Goal: Obtain resource: Obtain resource

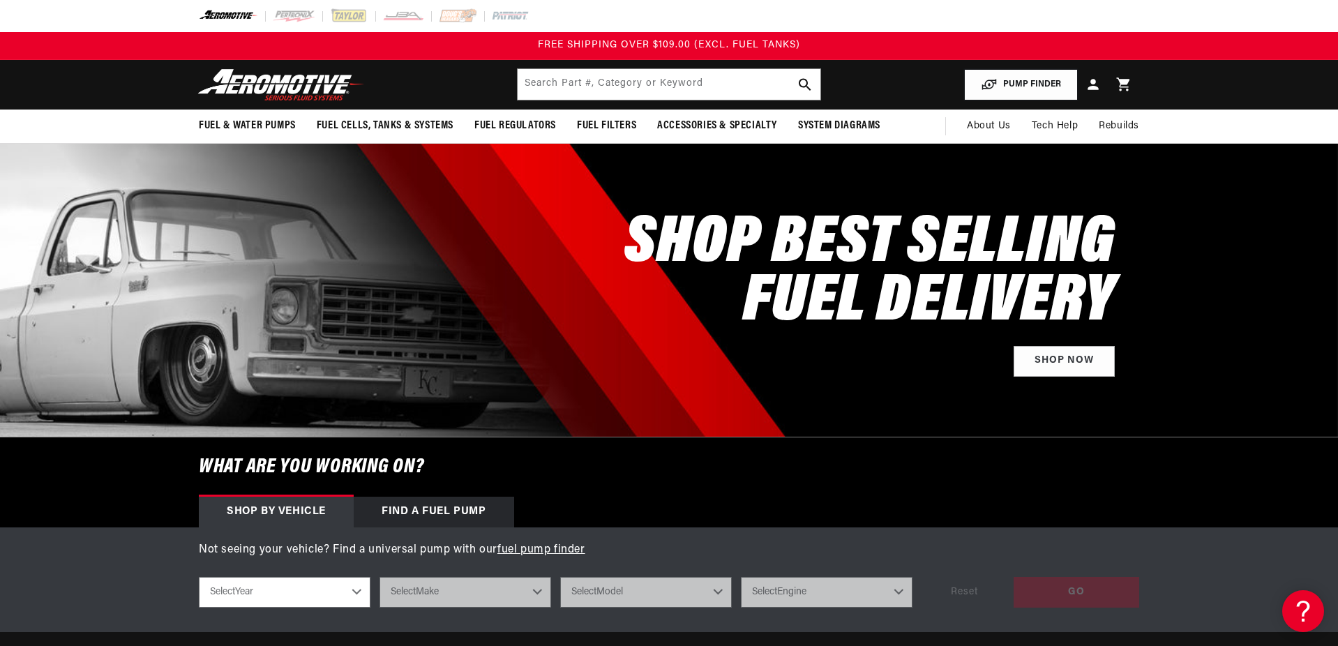
click at [1031, 84] on button "PUMP FINDER" at bounding box center [1021, 84] width 114 height 31
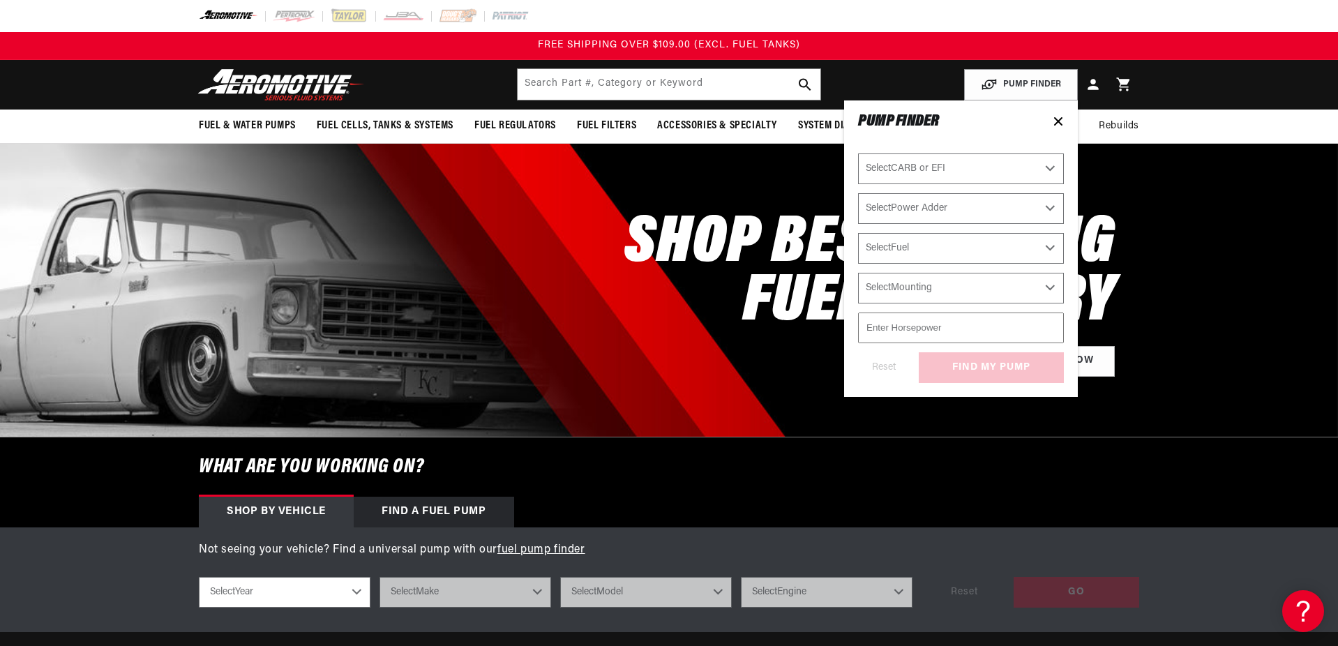
select select "Fuel-Injected"
select select "Yes-Forced-Induction"
select select "E85"
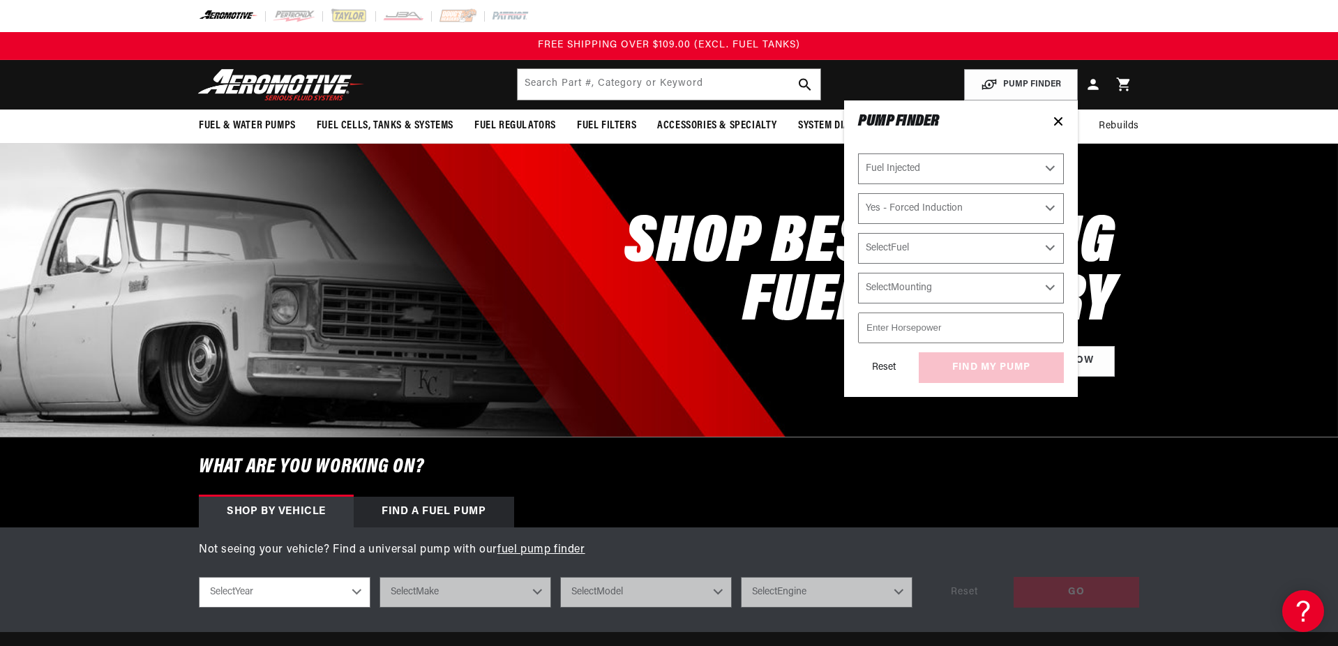
select select "E85"
select select "External"
click at [923, 327] on input "number" at bounding box center [961, 327] width 206 height 31
click at [950, 331] on input "1500" at bounding box center [961, 327] width 206 height 31
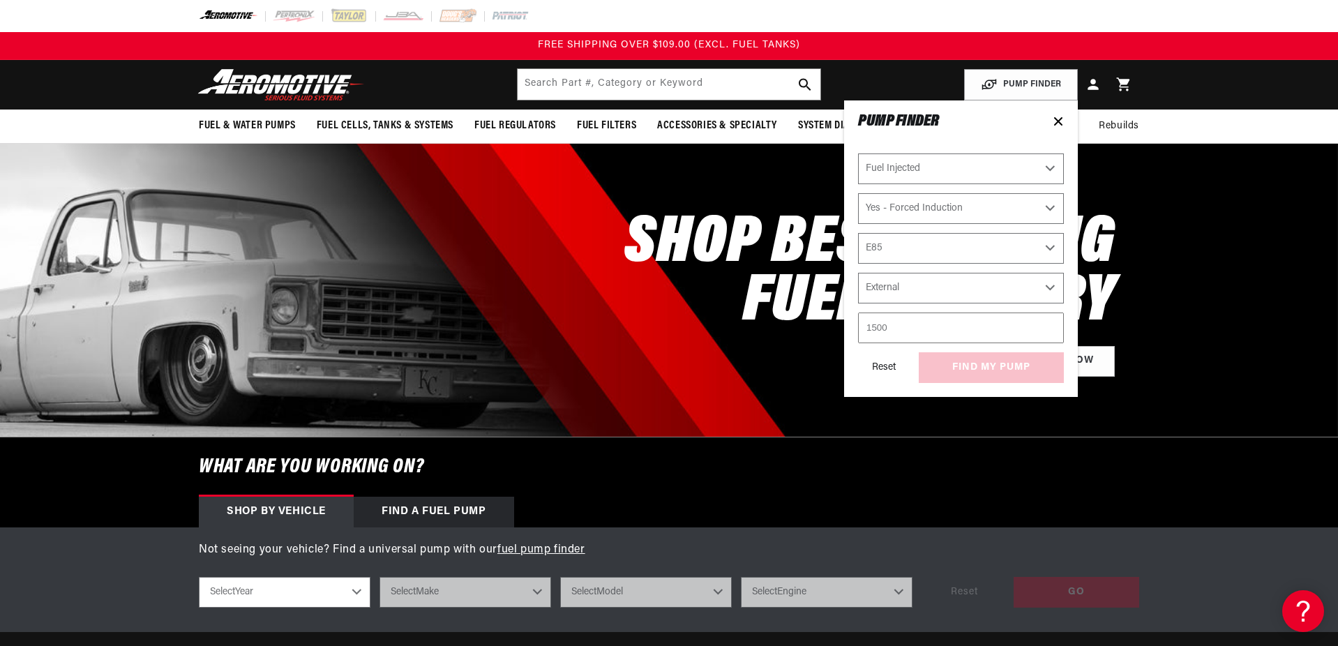
type input "1500"
click at [955, 364] on div "Reset find my pump" at bounding box center [961, 367] width 206 height 31
click at [986, 367] on button "find my pump" at bounding box center [991, 367] width 145 height 31
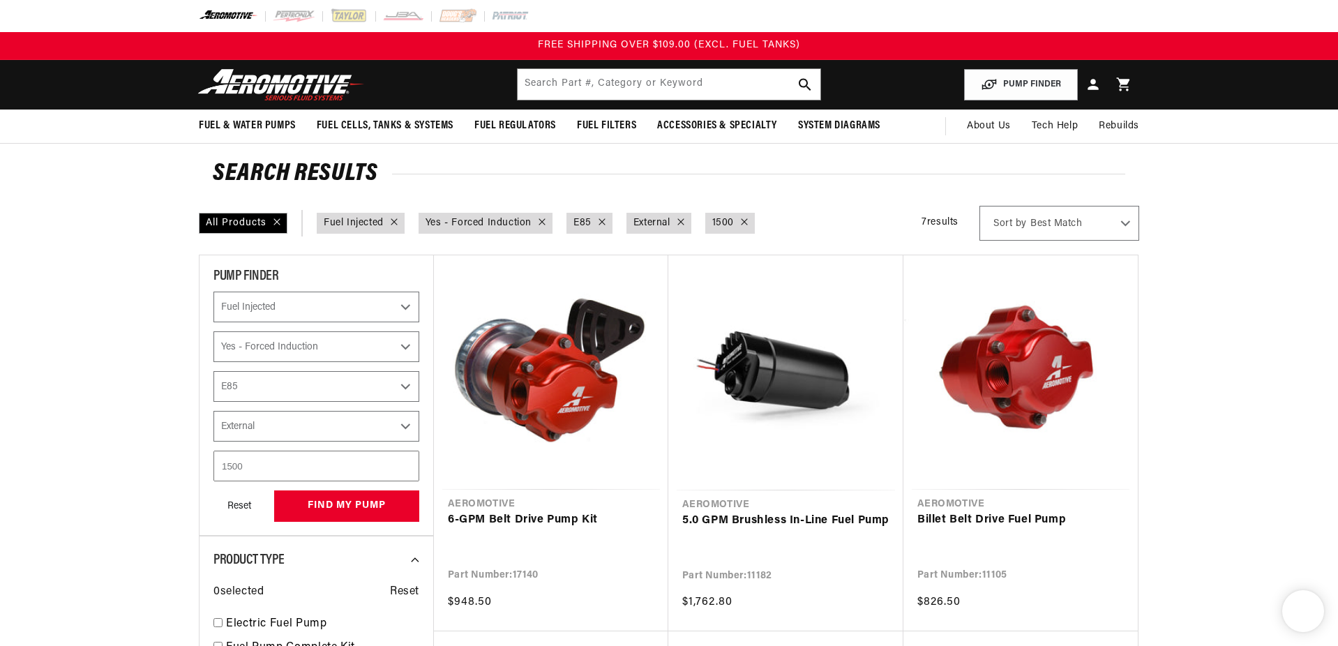
select select "Fuel-Injected"
select select "Yes-Forced-Induction"
select select "E85"
select select "External"
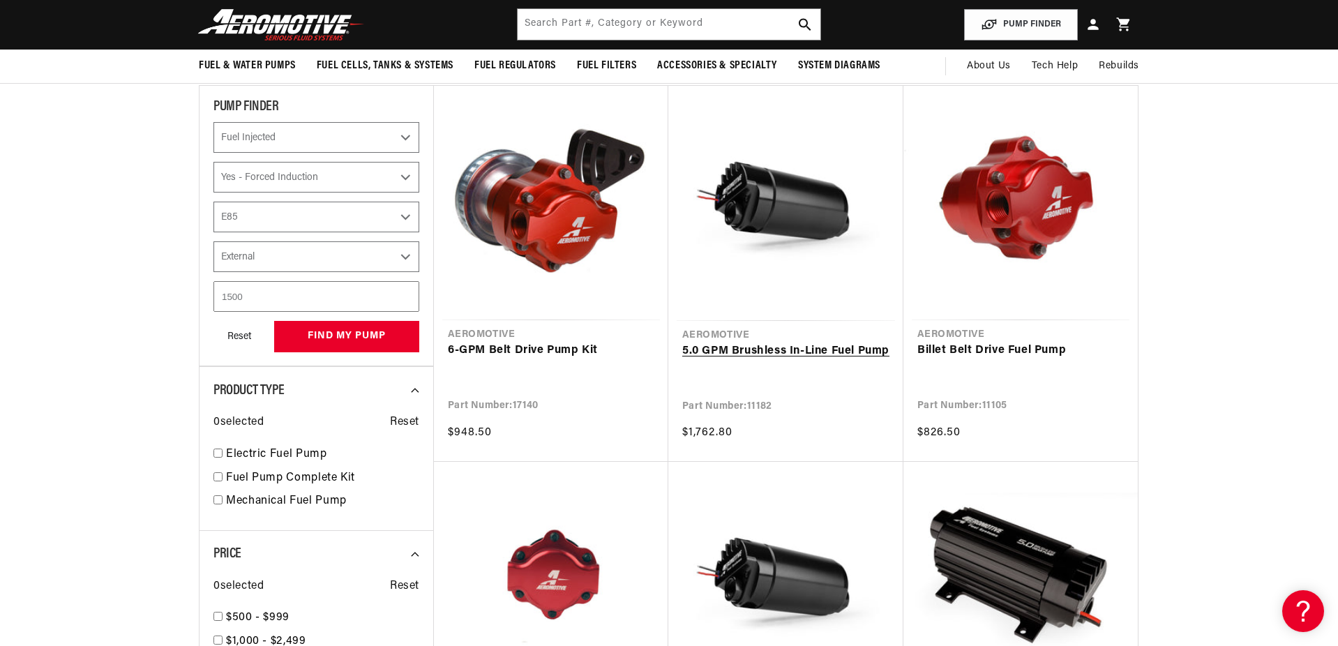
scroll to position [98, 0]
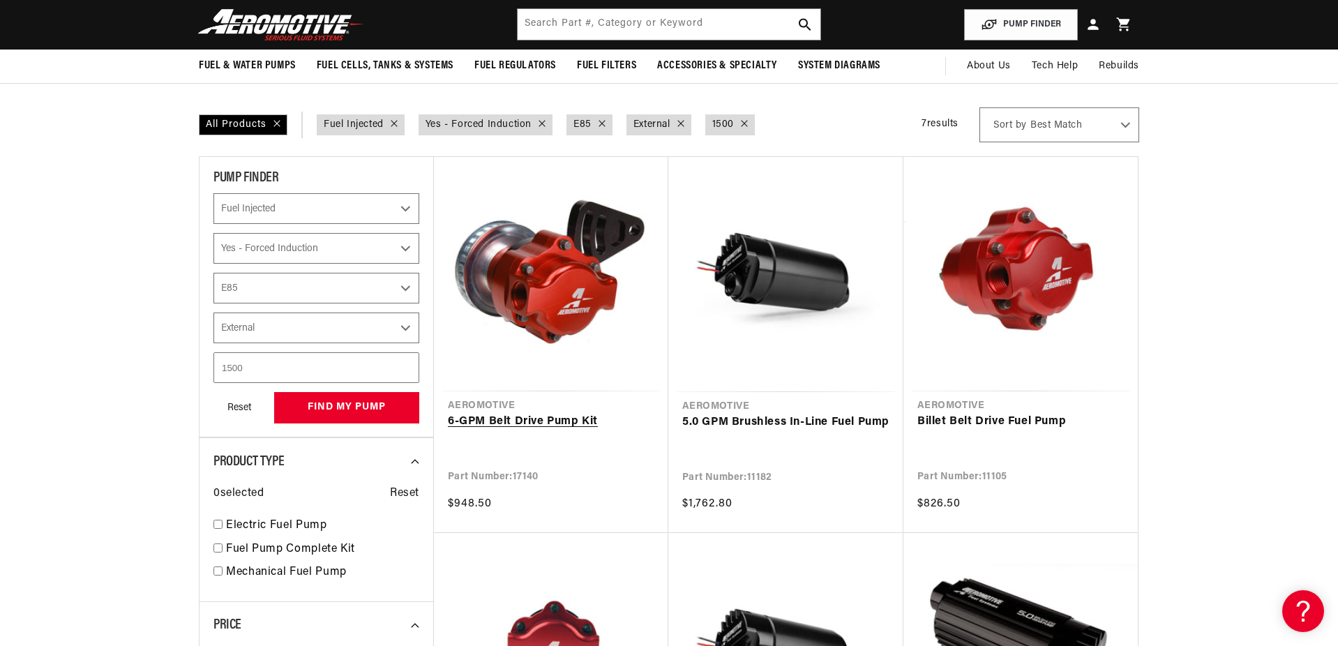
click at [534, 413] on link "6-GPM Belt Drive Pump Kit" at bounding box center [551, 422] width 206 height 18
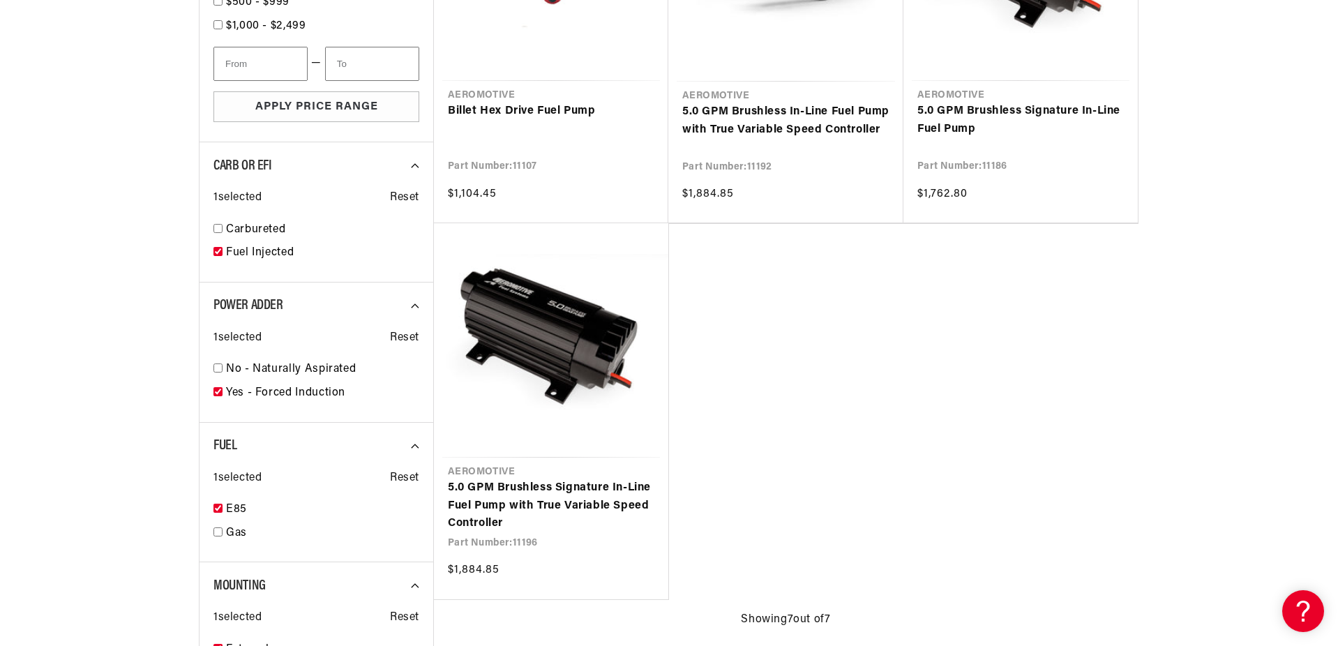
scroll to position [787, 0]
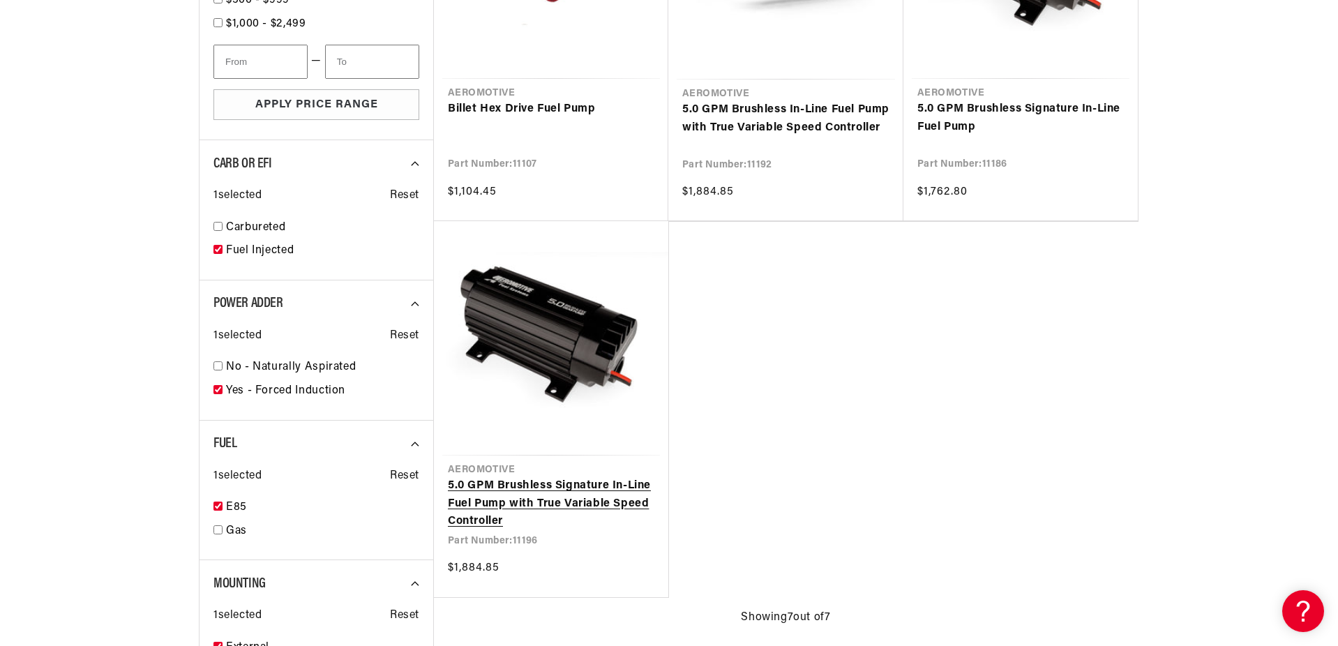
click at [570, 477] on link "5.0 GPM Brushless Signature In-Line Fuel Pump with True Variable Speed Controll…" at bounding box center [551, 504] width 206 height 54
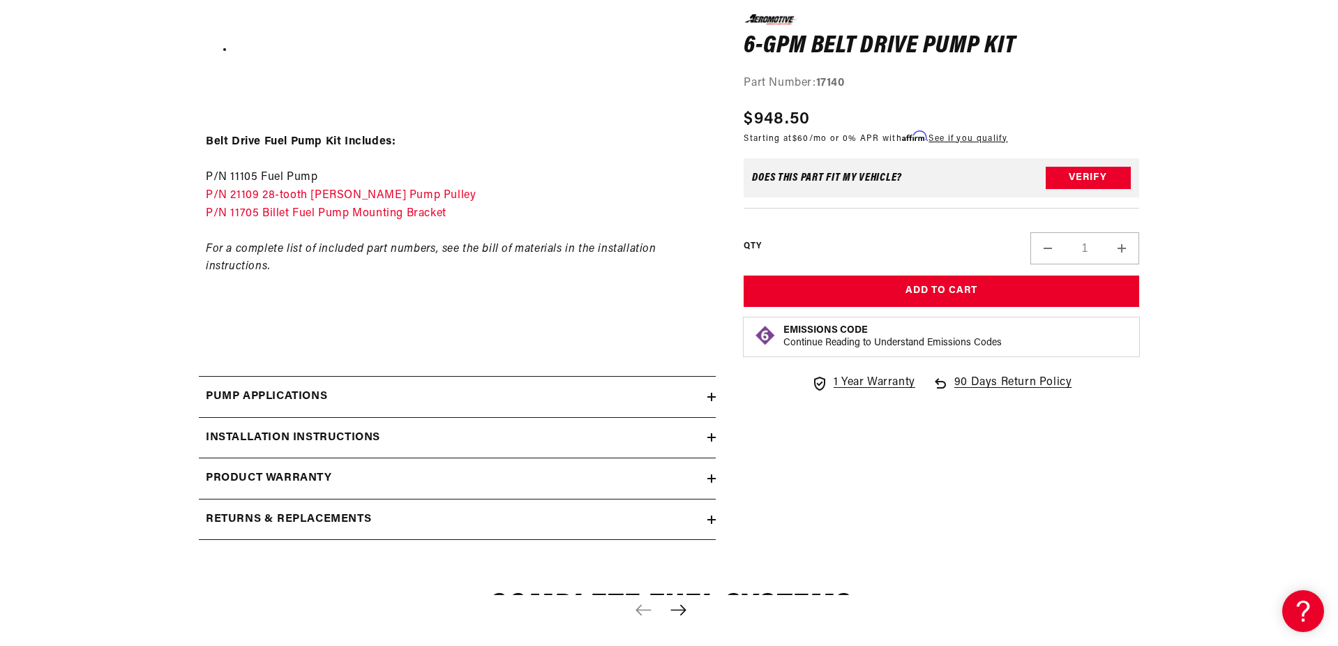
scroll to position [1761, 0]
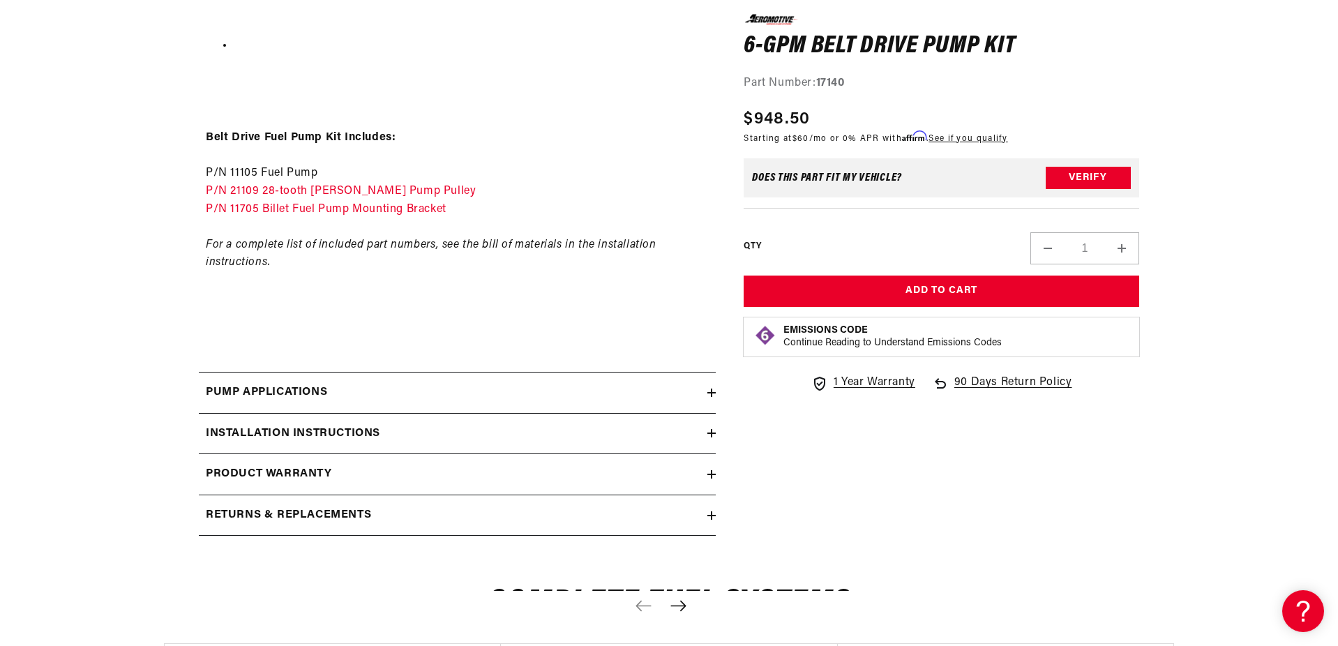
click at [704, 425] on div "Installation Instructions" at bounding box center [453, 434] width 508 height 18
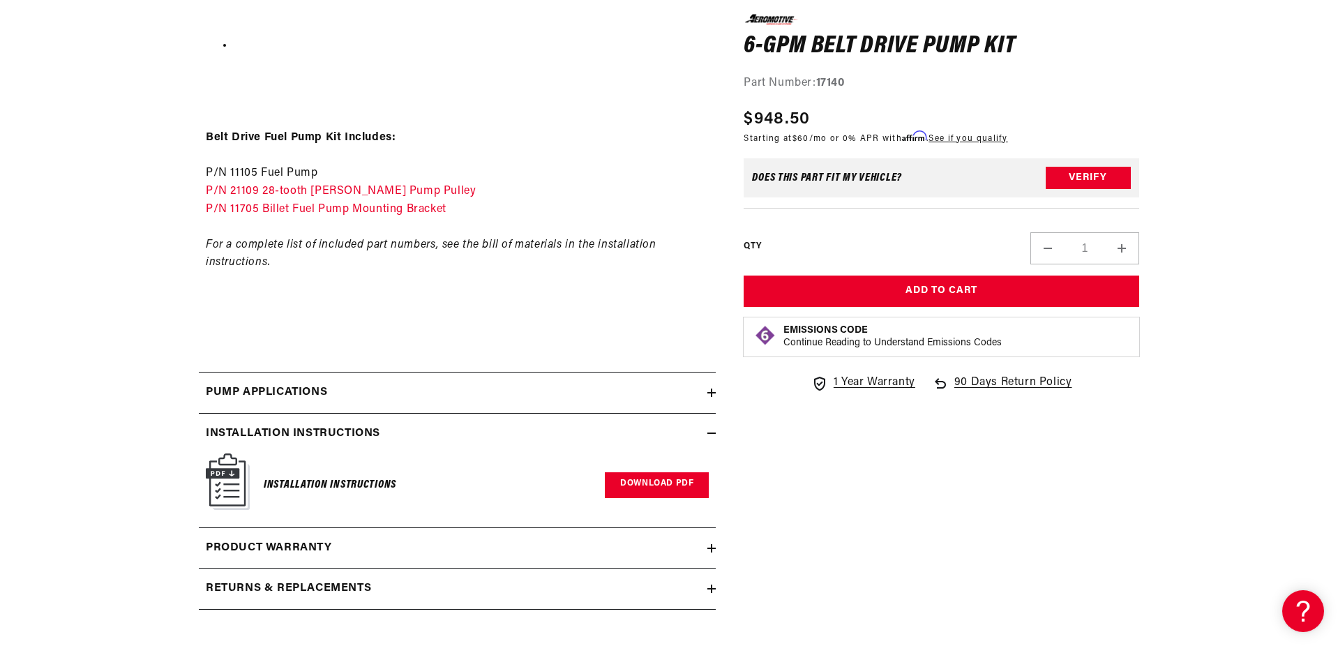
click at [646, 472] on link "Download PDF" at bounding box center [657, 485] width 104 height 26
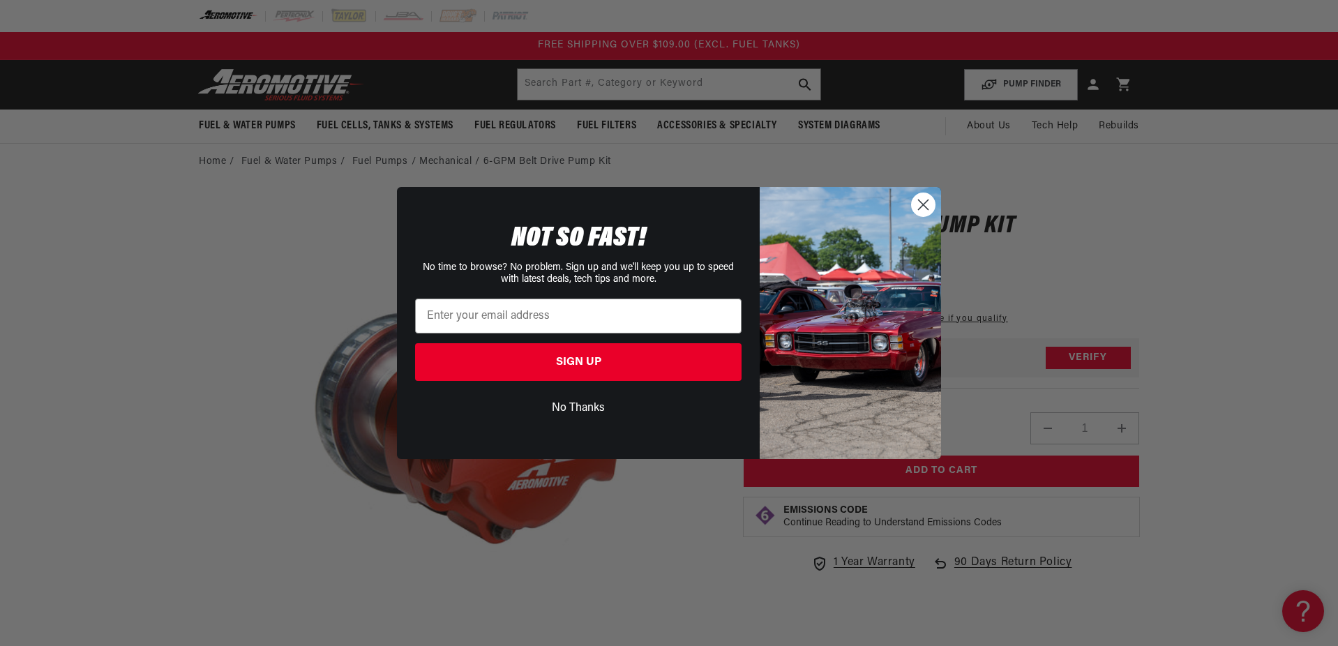
scroll to position [0, 0]
drag, startPoint x: 584, startPoint y: 413, endPoint x: 587, endPoint y: 404, distance: 9.5
click at [584, 413] on button "No Thanks" at bounding box center [578, 408] width 326 height 27
